Goal: Task Accomplishment & Management: Manage account settings

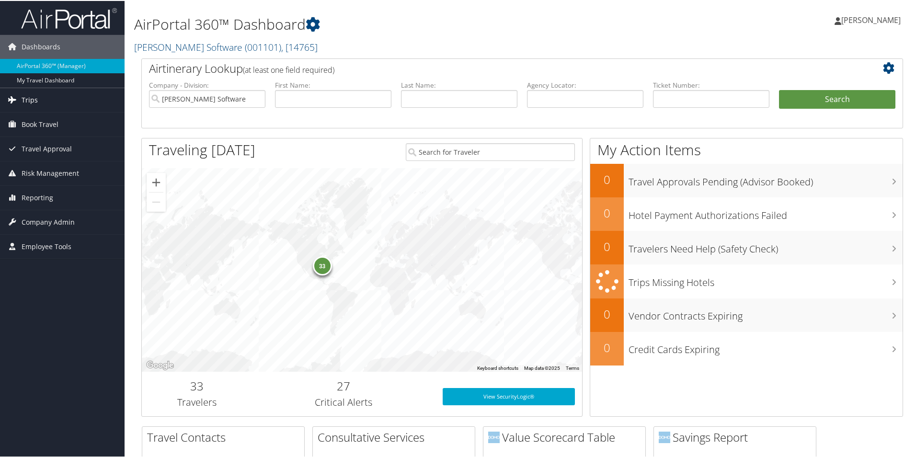
click at [33, 99] on span "Trips" at bounding box center [30, 99] width 16 height 24
click at [32, 194] on span "Book Travel" at bounding box center [40, 195] width 37 height 24
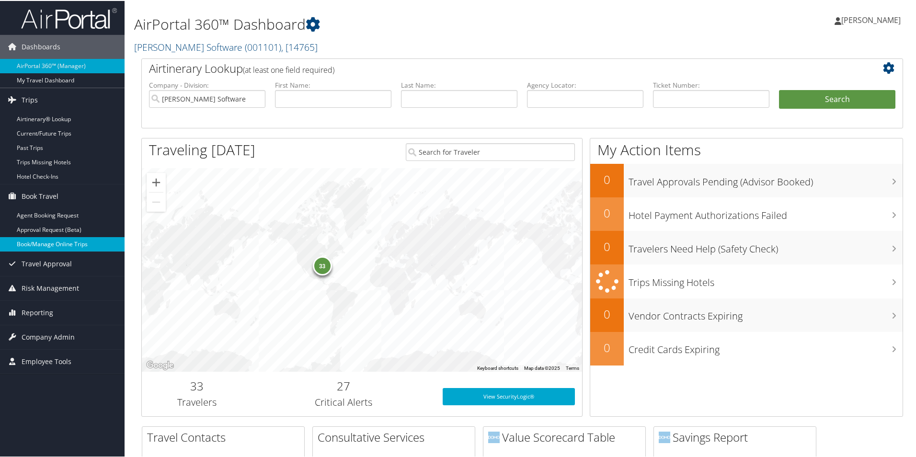
click at [49, 244] on link "Book/Manage Online Trips" at bounding box center [62, 243] width 125 height 14
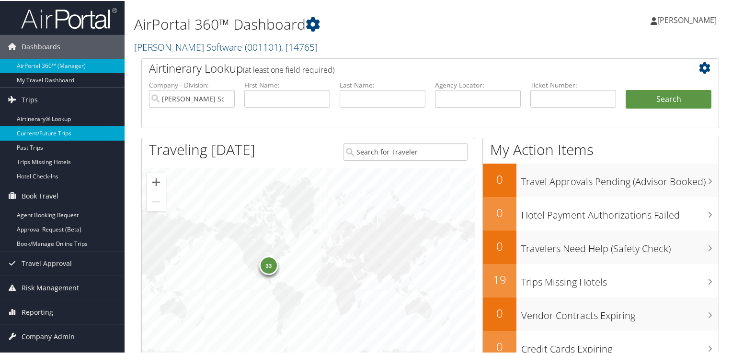
click at [74, 131] on link "Current/Future Trips" at bounding box center [62, 132] width 125 height 14
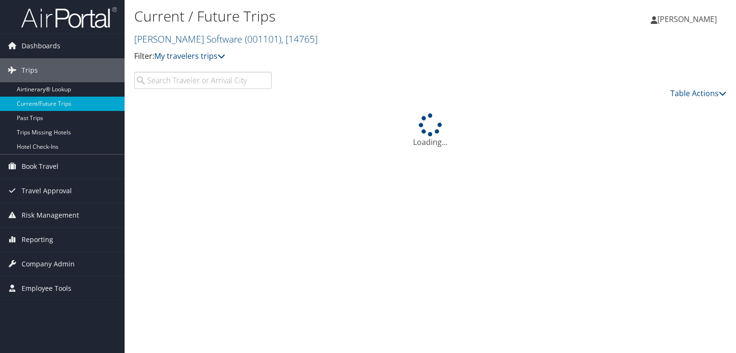
click at [198, 83] on input "search" at bounding box center [202, 80] width 137 height 17
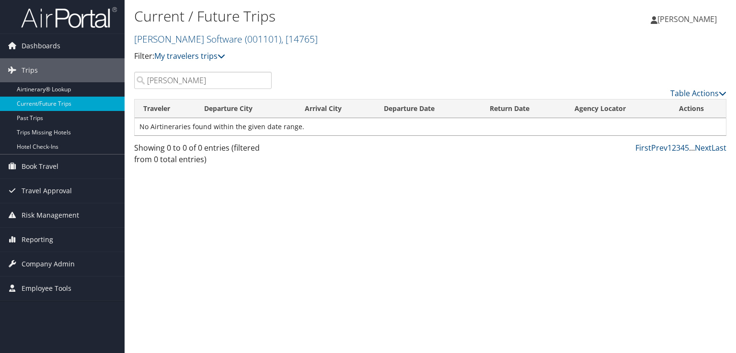
type input "[PERSON_NAME]"
click at [21, 166] on link "Book Travel" at bounding box center [62, 167] width 125 height 24
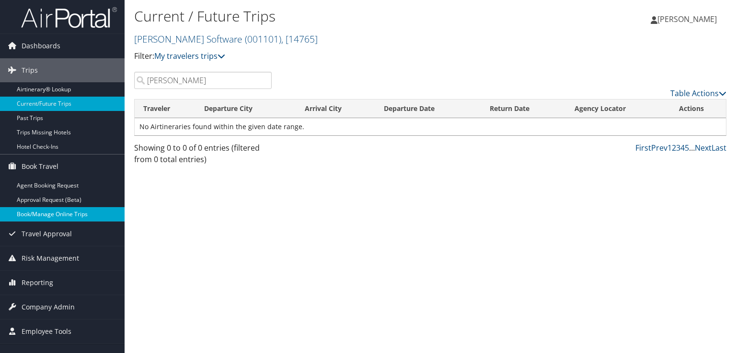
click at [59, 213] on link "Book/Manage Online Trips" at bounding box center [62, 214] width 125 height 14
